Goal: Task Accomplishment & Management: Manage account settings

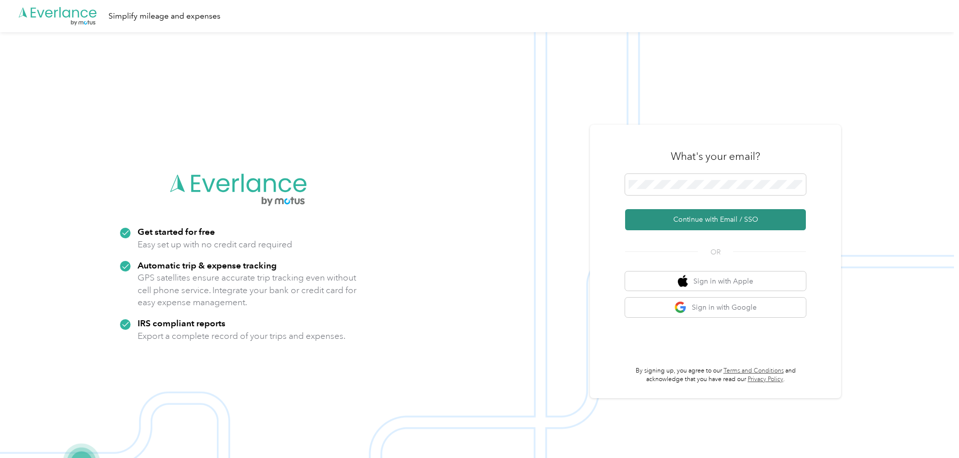
click at [731, 220] on button "Continue with Email / SSO" at bounding box center [715, 219] width 181 height 21
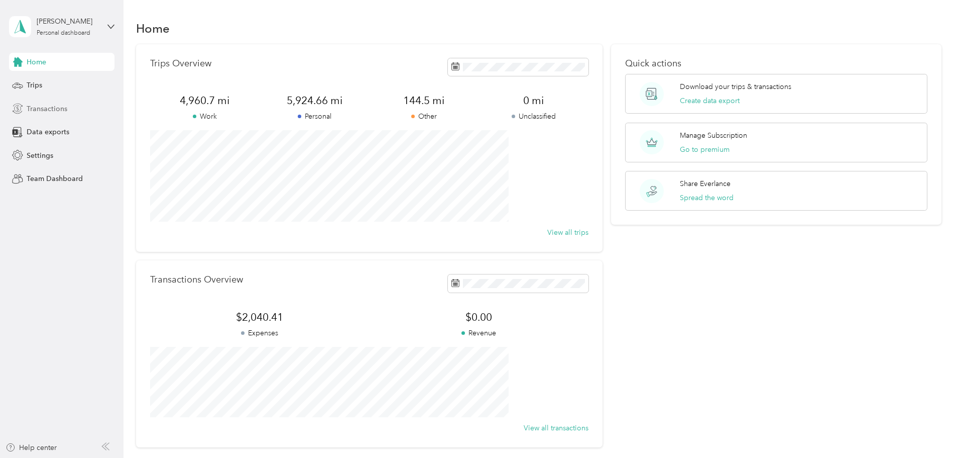
click at [42, 108] on span "Transactions" at bounding box center [47, 108] width 41 height 11
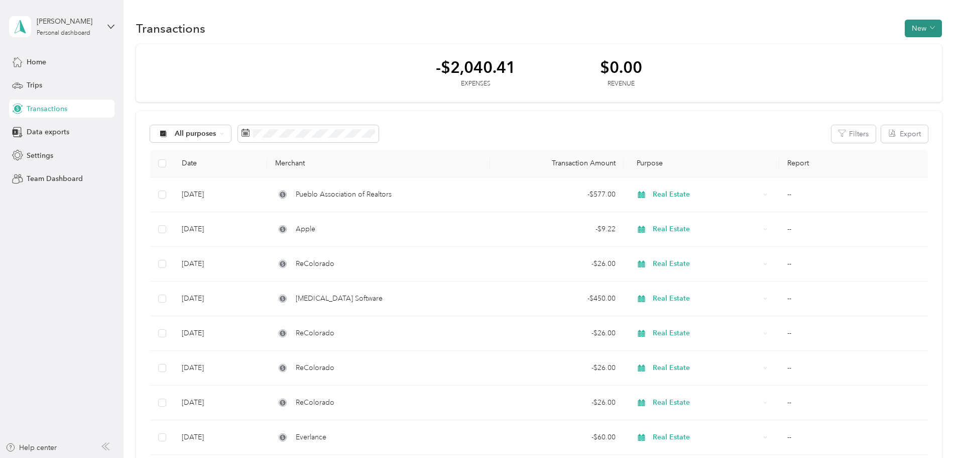
click at [905, 26] on button "New" at bounding box center [923, 29] width 37 height 18
click at [852, 47] on span "Expense" at bounding box center [851, 47] width 27 height 11
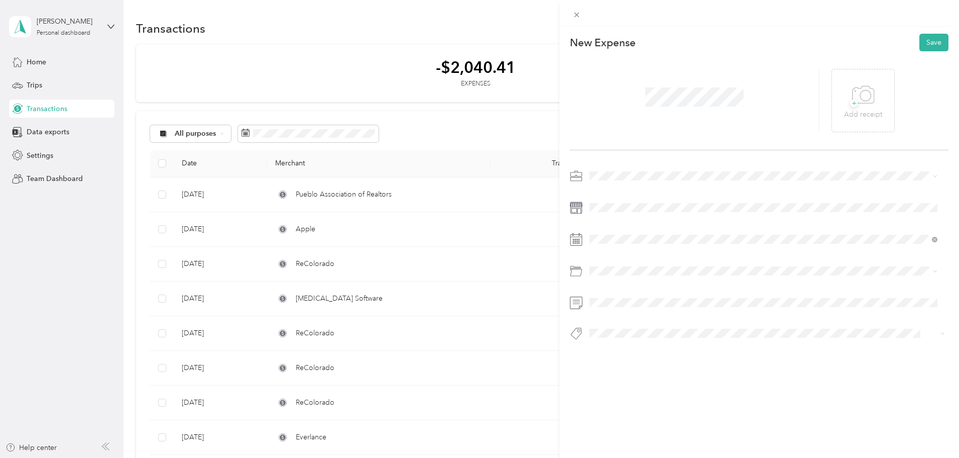
click at [603, 225] on span "Real Estate" at bounding box center [610, 224] width 34 height 9
click at [646, 328] on div "1" at bounding box center [649, 330] width 13 height 13
click at [606, 311] on span "Software" at bounding box center [607, 311] width 28 height 9
click at [923, 47] on button "Save" at bounding box center [934, 43] width 29 height 18
